Goal: Information Seeking & Learning: Understand process/instructions

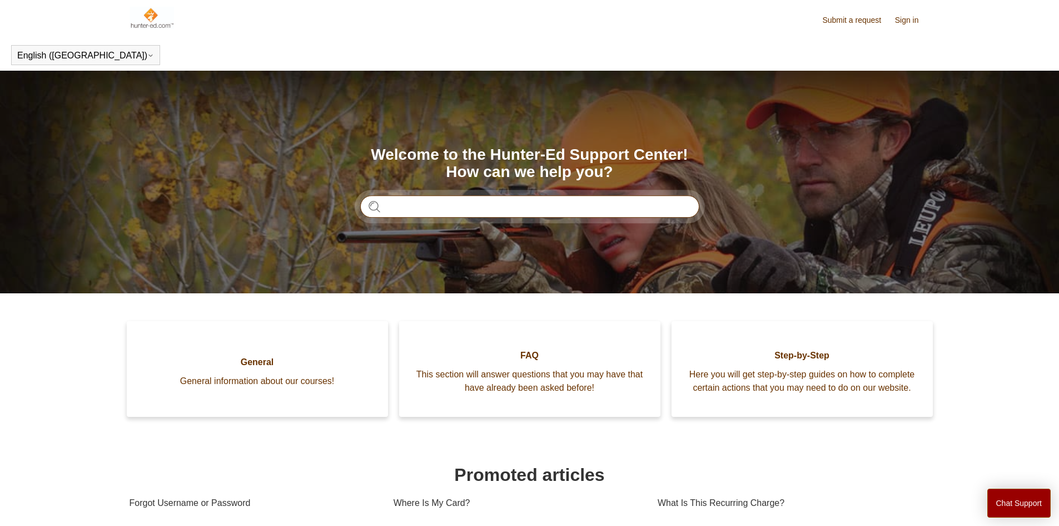
click at [442, 205] on input "Search" at bounding box center [529, 206] width 339 height 22
type input "********"
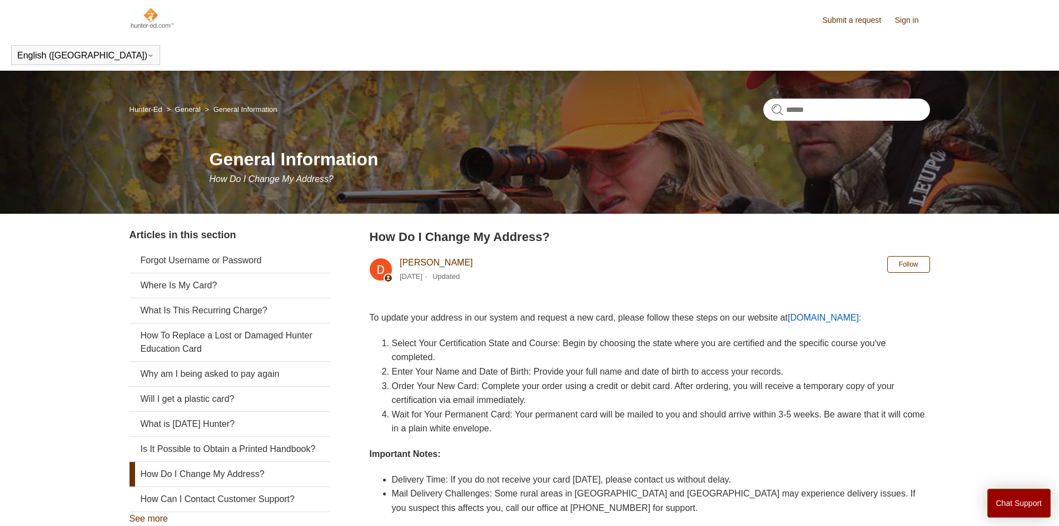
click at [828, 376] on li "Enter Your Name and Date of Birth: Provide your full name and date of birth to …" at bounding box center [661, 371] width 538 height 14
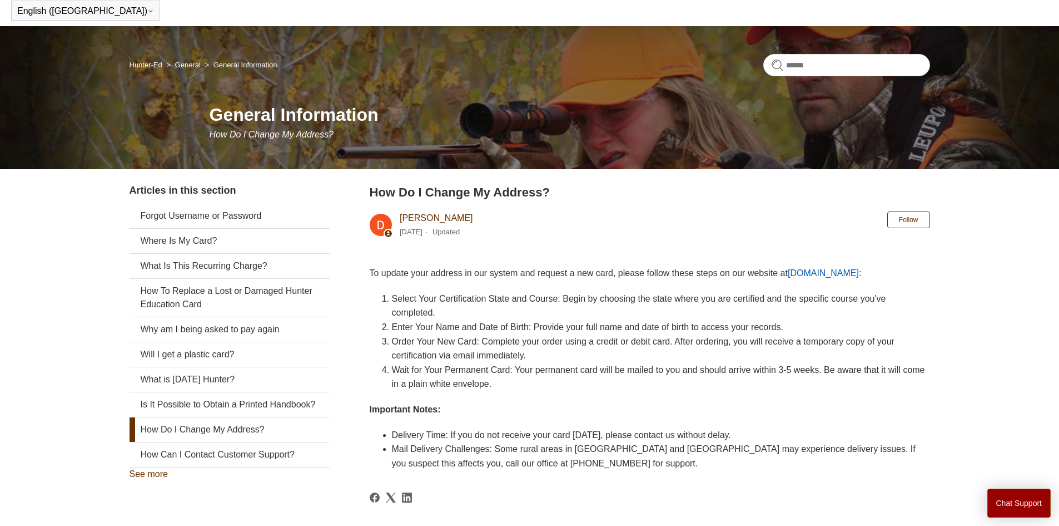
scroll to position [67, 0]
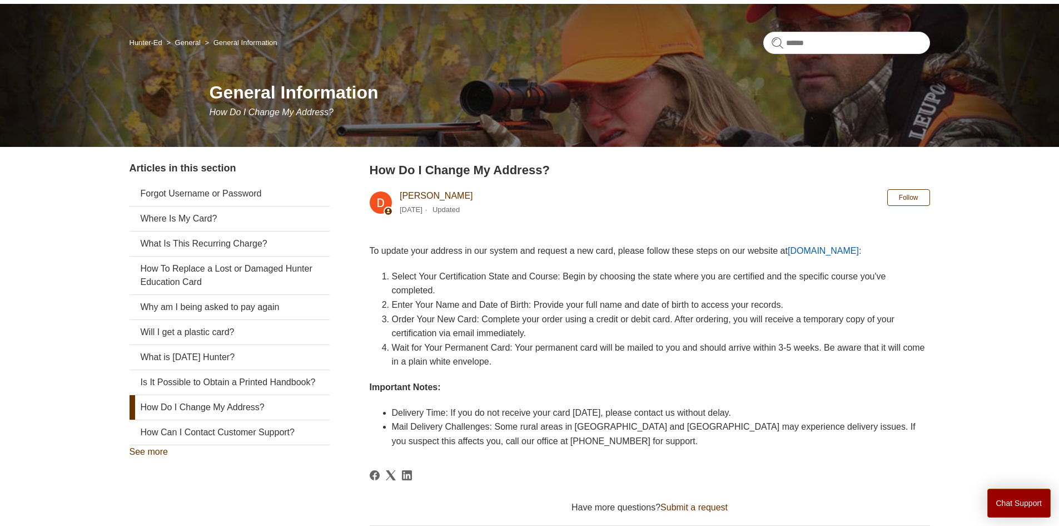
click at [255, 419] on link "How Do I Change My Address?" at bounding box center [230, 407] width 200 height 24
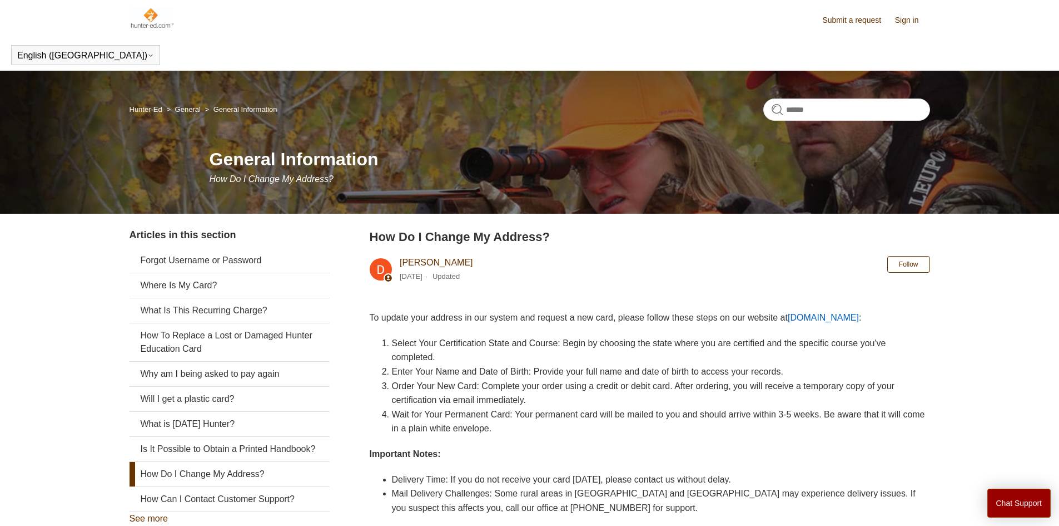
click at [680, 277] on header "How Do I Change My Address? [PERSON_NAME] [DATE] Updated Follow Not yet followe…" at bounding box center [650, 257] width 561 height 61
click at [817, 314] on link "[DOMAIN_NAME]" at bounding box center [823, 317] width 71 height 9
